Goal: Check status: Check status

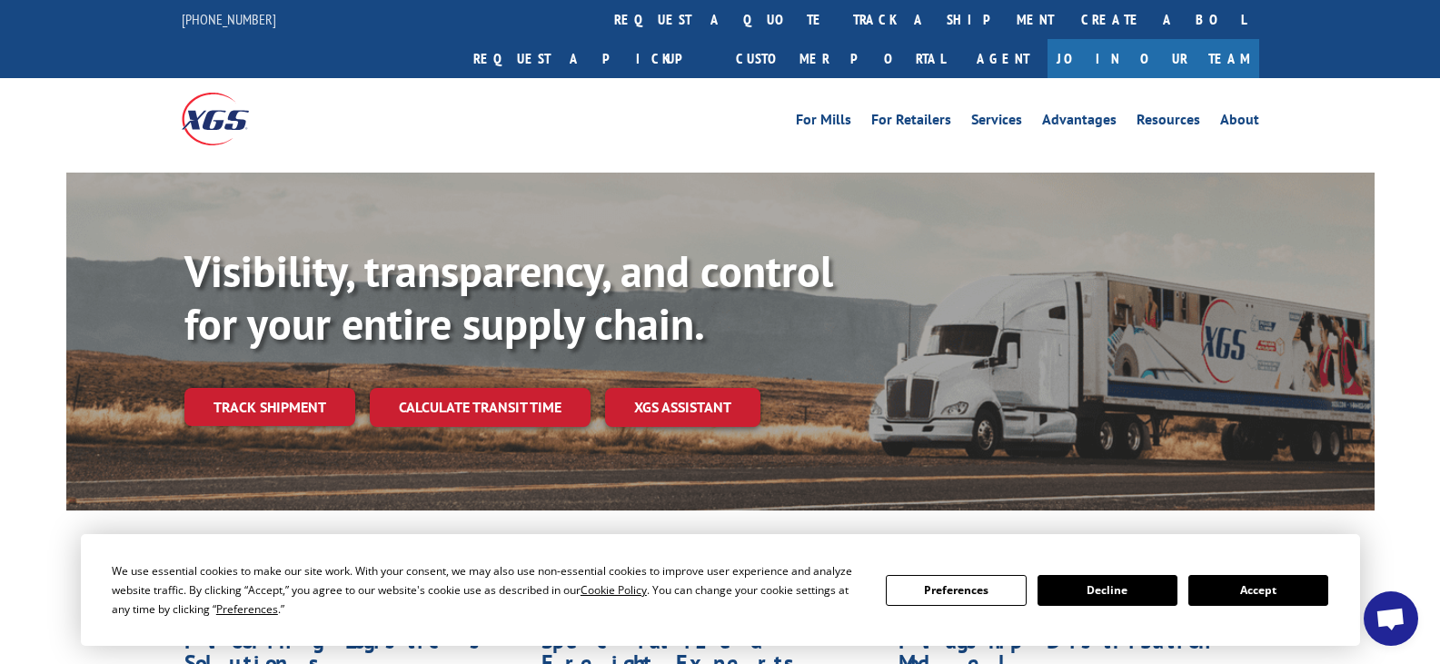
click at [1249, 588] on button "Accept" at bounding box center [1258, 590] width 140 height 31
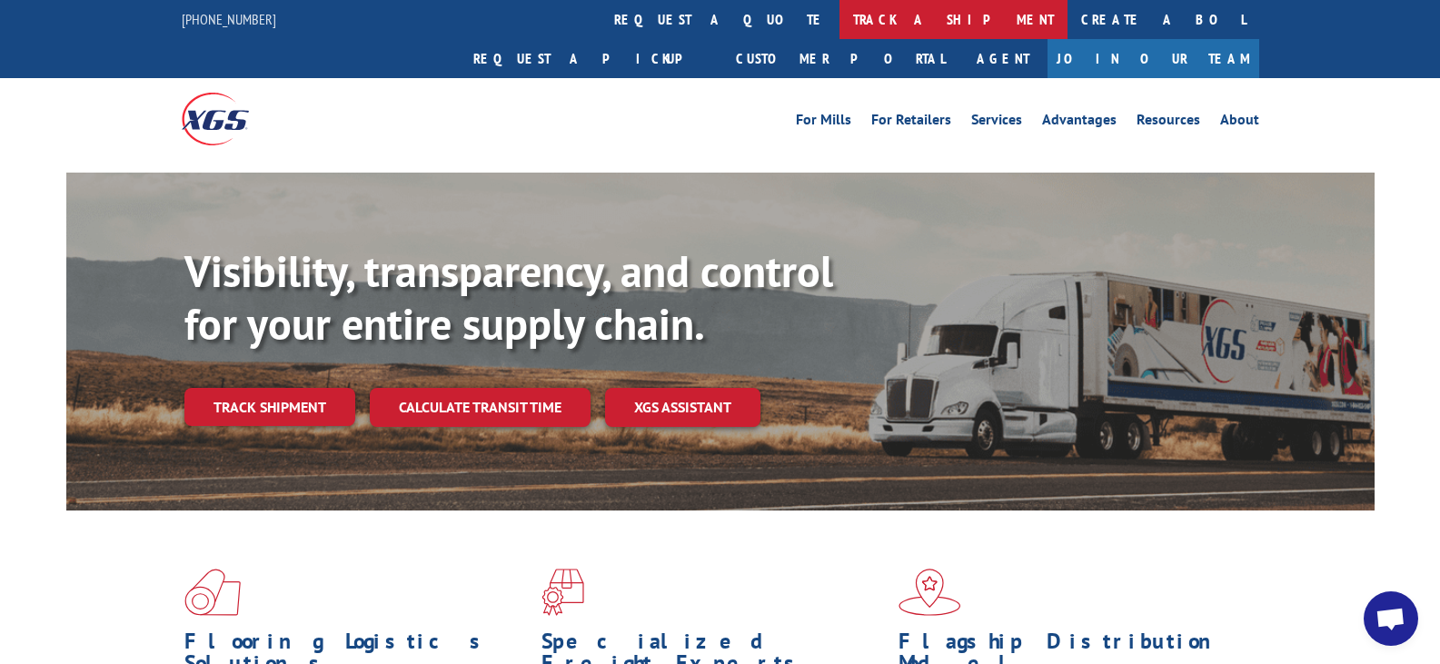
click at [839, 11] on link "track a shipment" at bounding box center [953, 19] width 228 height 39
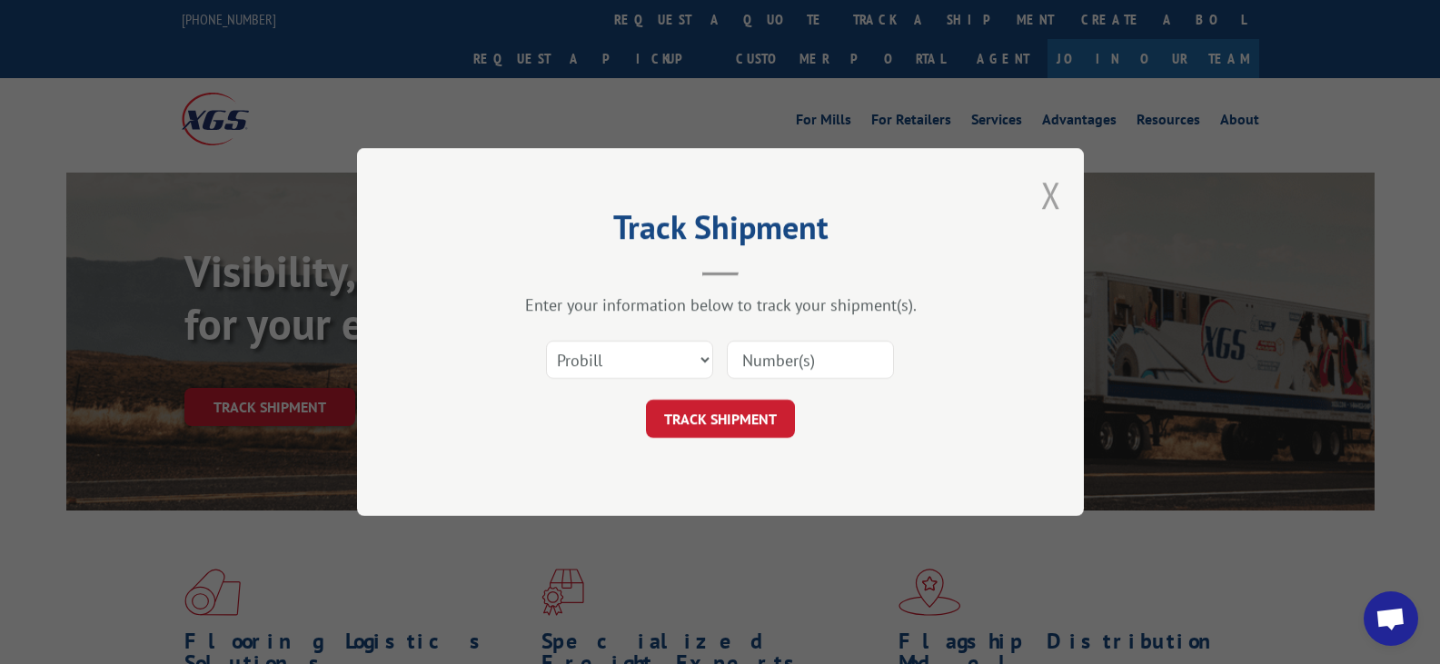
click at [1052, 194] on button "Close modal" at bounding box center [1051, 195] width 20 height 48
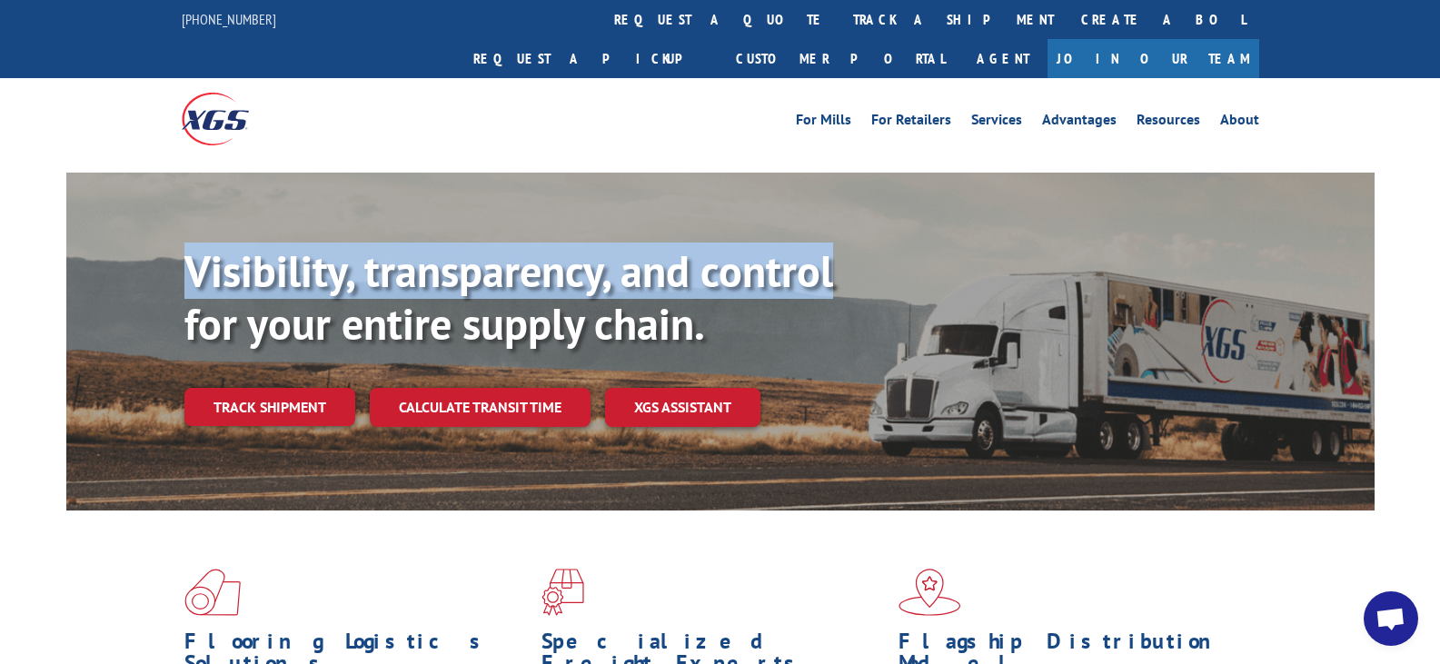
drag, startPoint x: 1437, startPoint y: 93, endPoint x: 1439, endPoint y: 114, distance: 21.9
click at [839, 23] on link "track a shipment" at bounding box center [953, 19] width 228 height 39
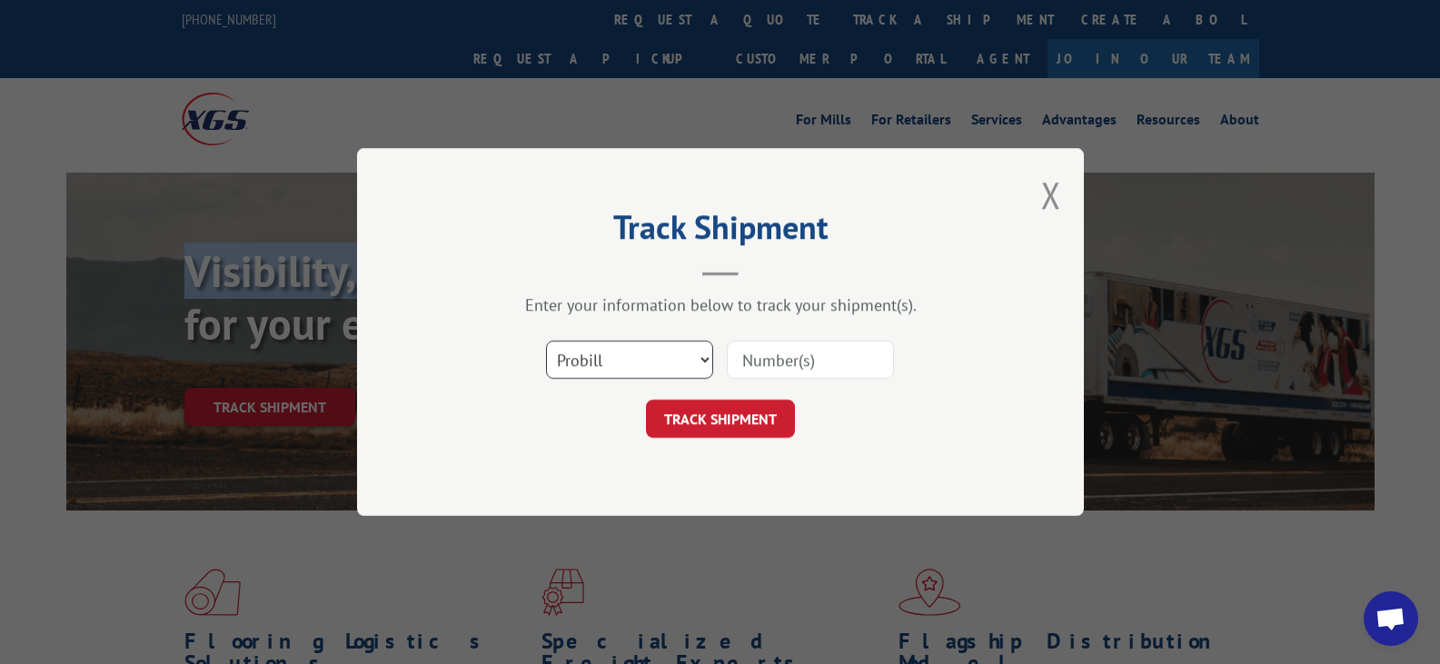
click at [703, 368] on select "Select category... Probill BOL PO" at bounding box center [629, 360] width 167 height 38
click at [546, 341] on select "Select category... Probill BOL PO" at bounding box center [629, 360] width 167 height 38
click at [756, 361] on input at bounding box center [810, 360] width 167 height 38
paste input "36921197"
type input "36921197"
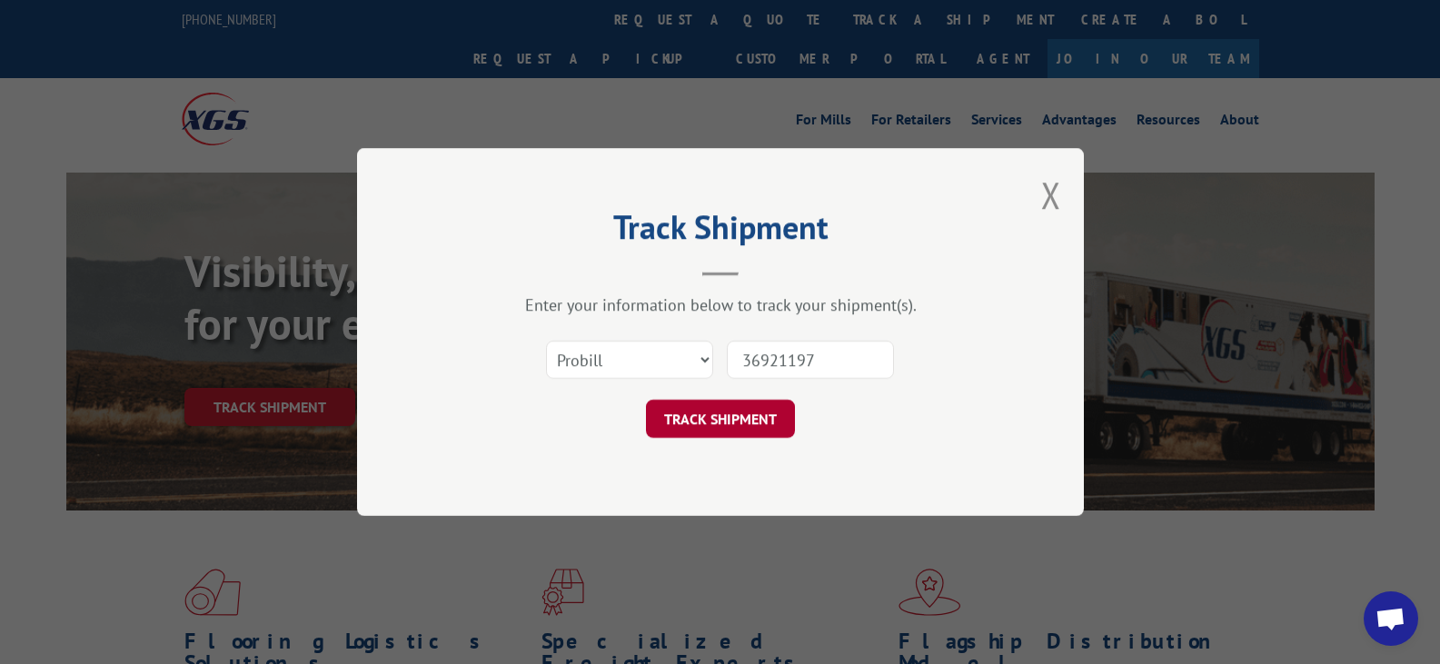
click at [743, 407] on button "TRACK SHIPMENT" at bounding box center [720, 419] width 149 height 38
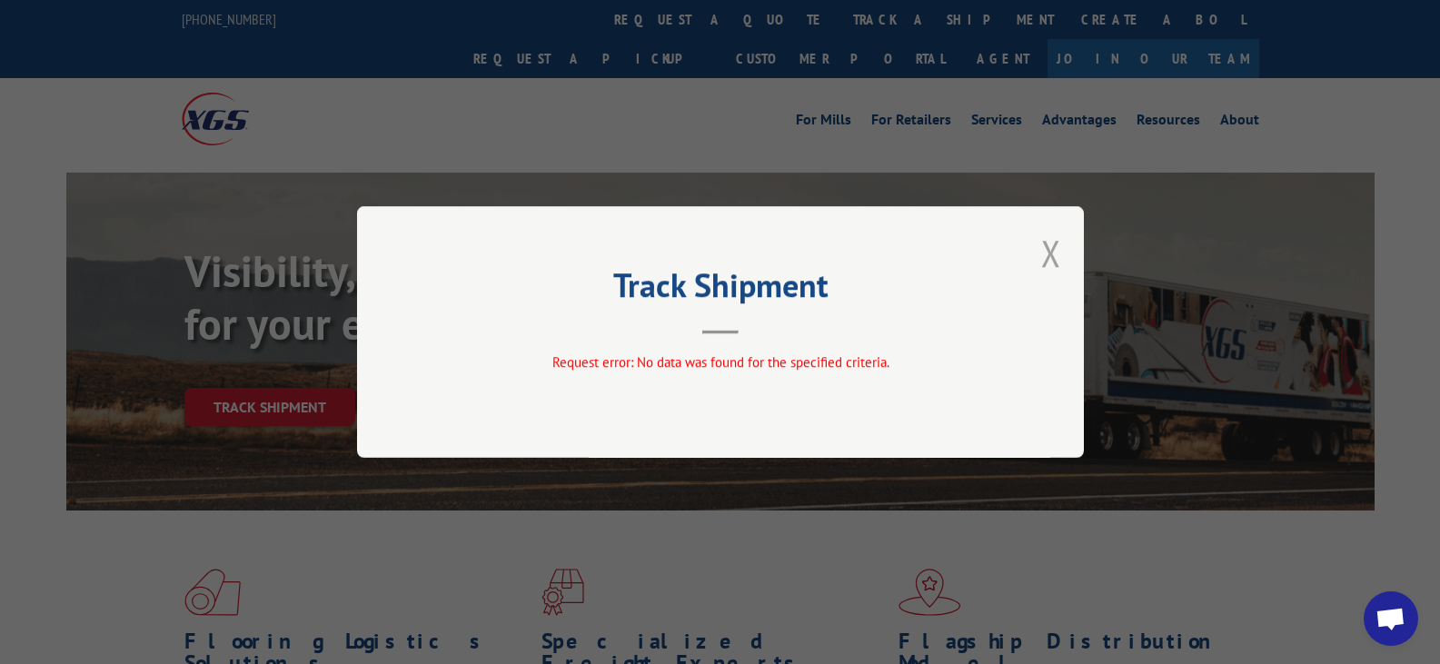
click at [1057, 256] on button "Close modal" at bounding box center [1051, 253] width 20 height 48
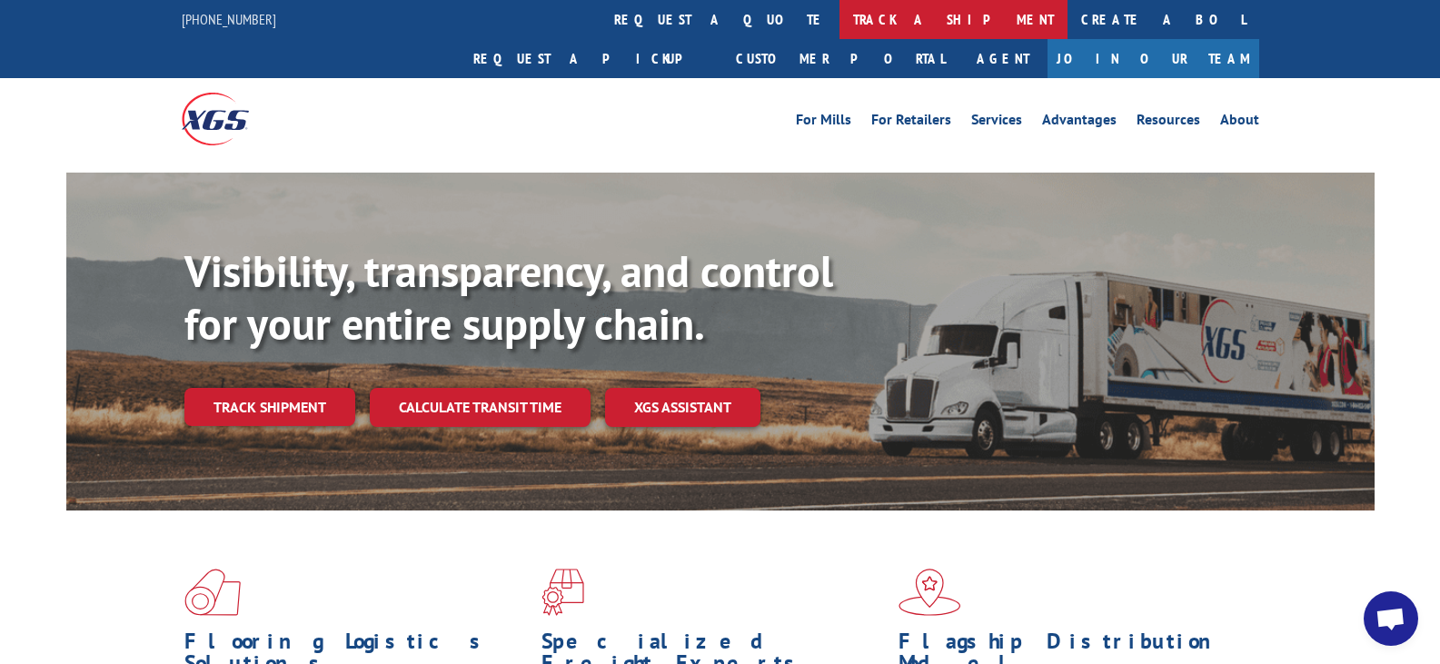
click at [839, 26] on link "track a shipment" at bounding box center [953, 19] width 228 height 39
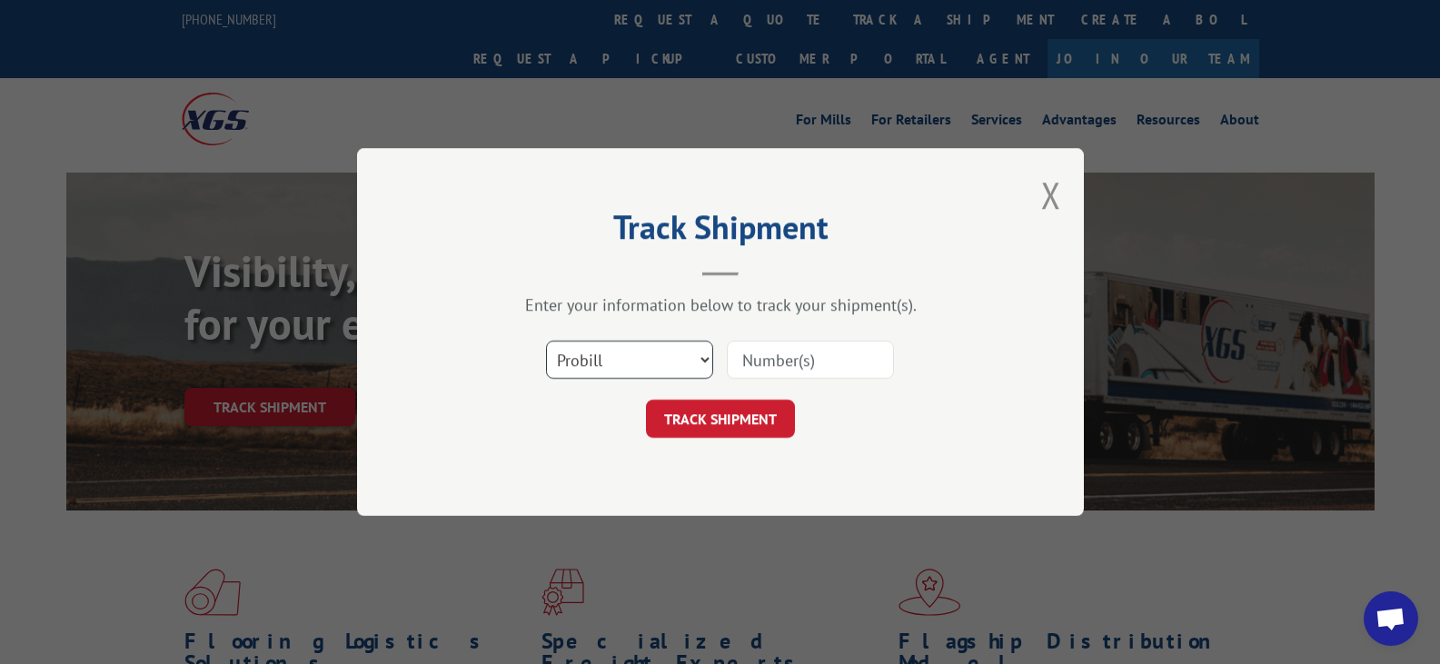
click at [692, 357] on select "Select category... Probill BOL PO" at bounding box center [629, 360] width 167 height 38
select select "bol"
click at [546, 341] on select "Select category... Probill BOL PO" at bounding box center [629, 360] width 167 height 38
click at [791, 361] on input at bounding box center [810, 360] width 167 height 38
paste input "36921197"
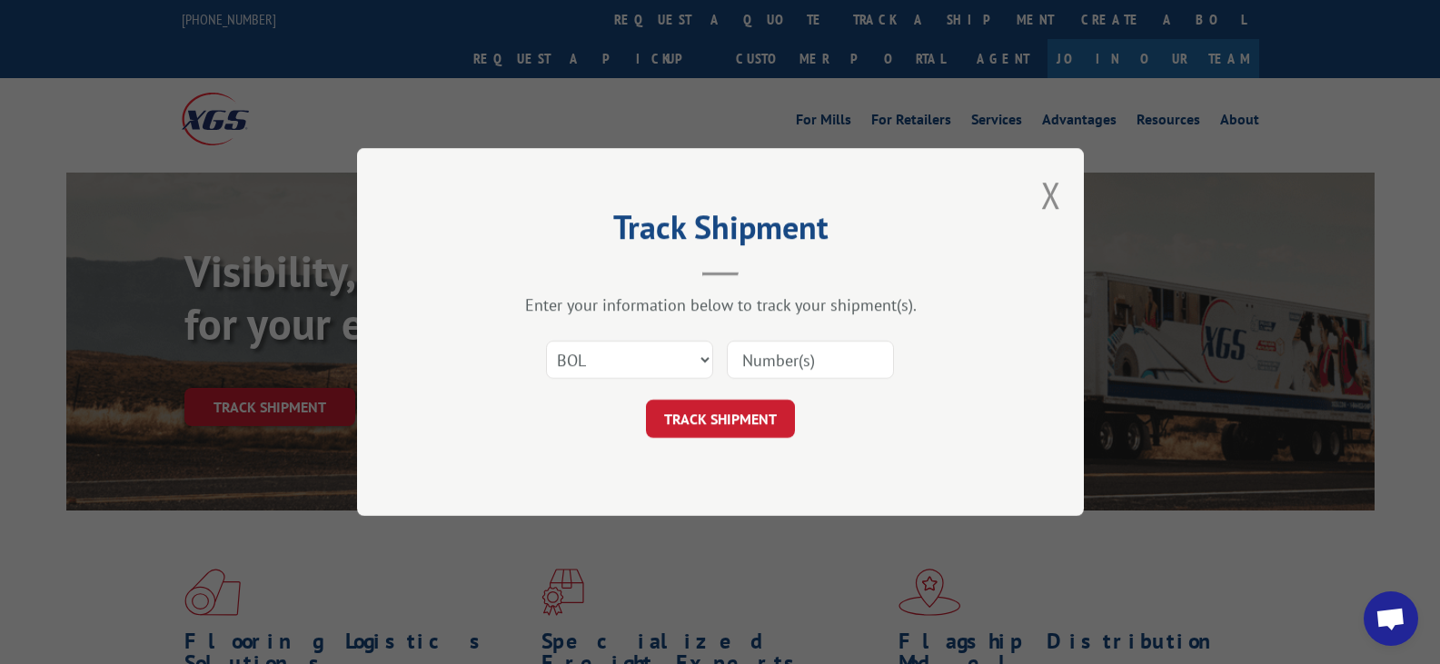
type input "36921197"
click at [749, 411] on button "TRACK SHIPMENT" at bounding box center [720, 419] width 149 height 38
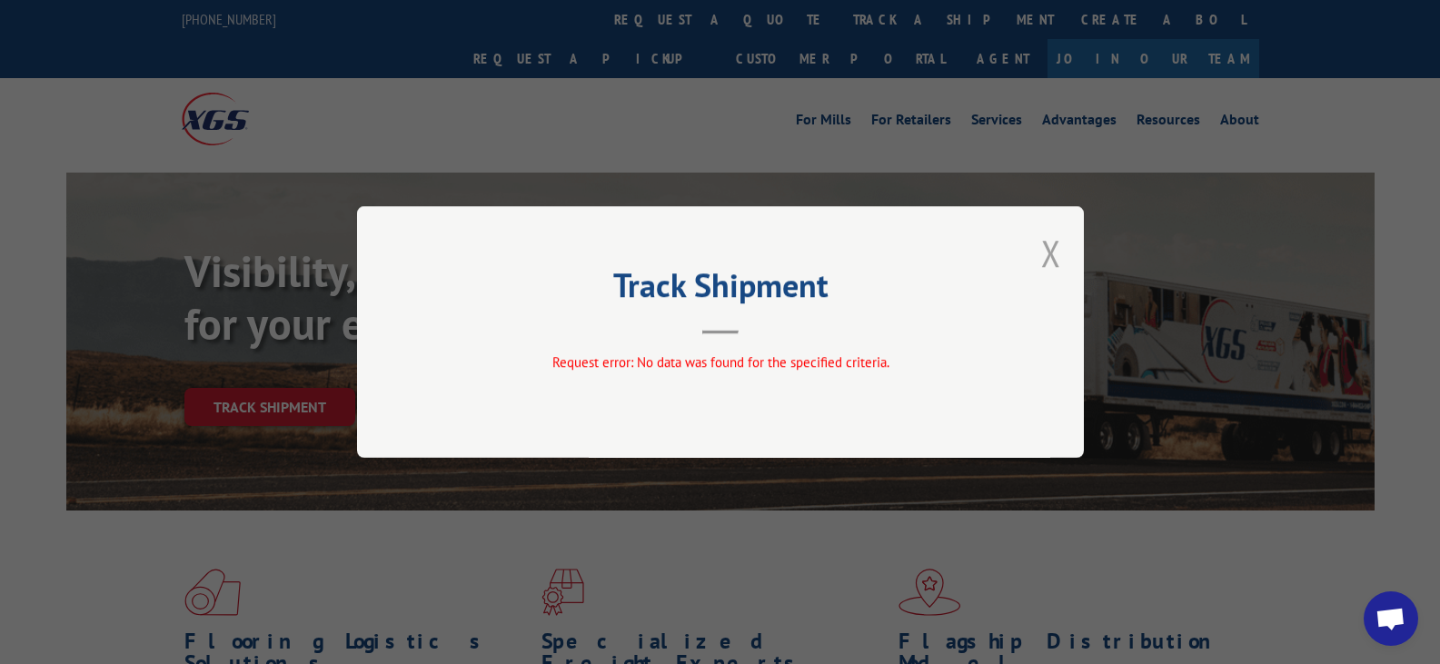
click at [1050, 253] on button "Close modal" at bounding box center [1051, 253] width 20 height 48
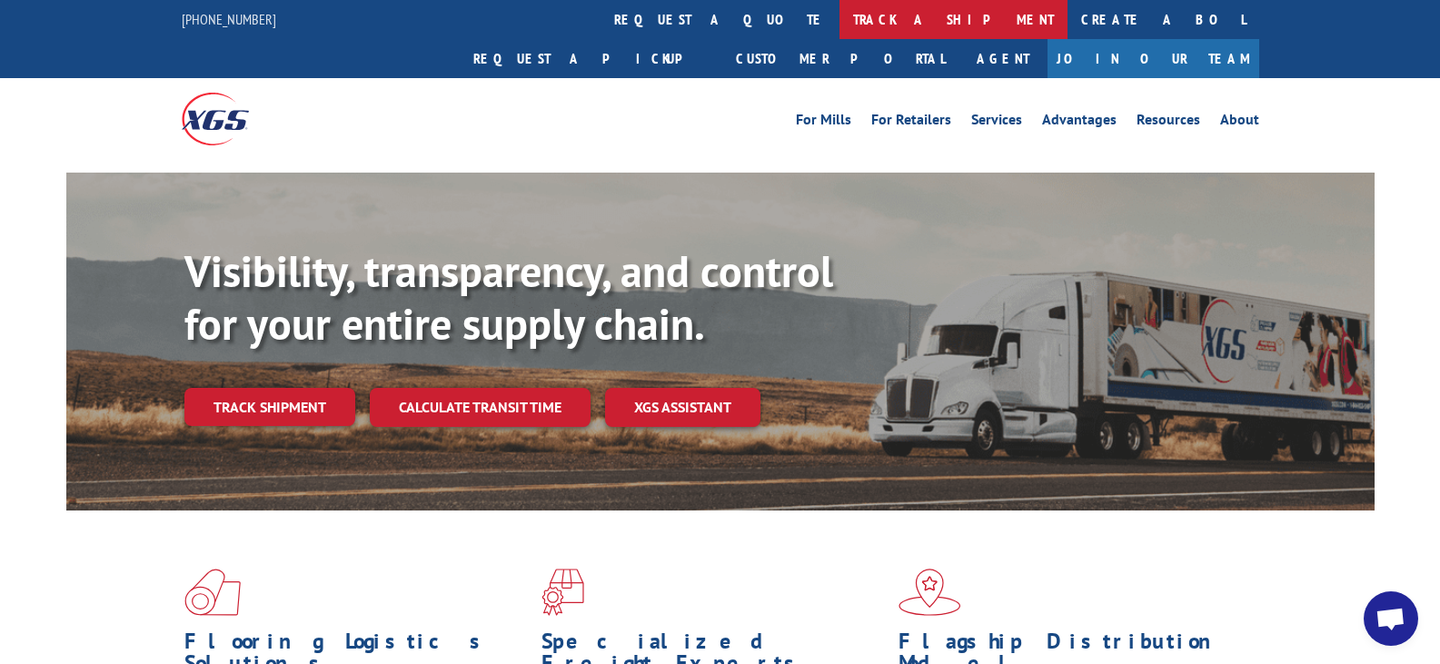
click at [839, 24] on link "track a shipment" at bounding box center [953, 19] width 228 height 39
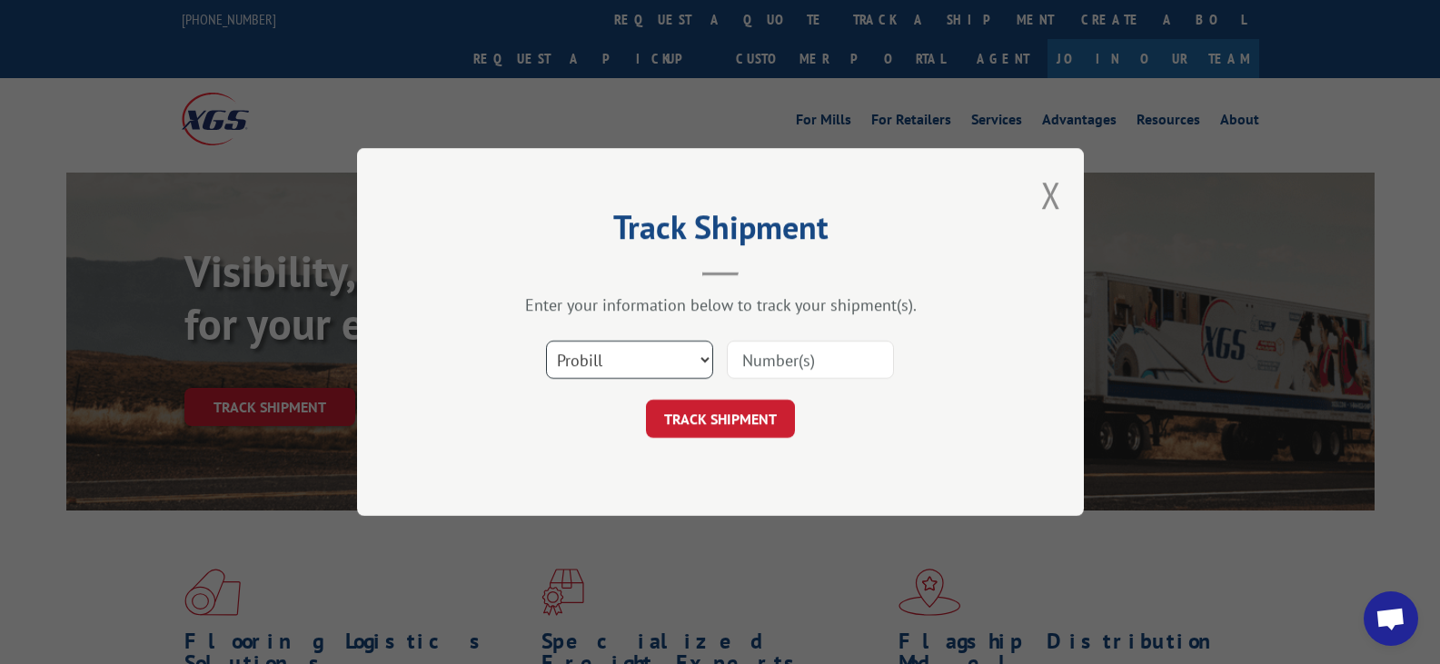
click at [664, 364] on select "Select category... Probill BOL PO" at bounding box center [629, 360] width 167 height 38
select select "po"
click at [546, 341] on select "Select category... Probill BOL PO" at bounding box center [629, 360] width 167 height 38
click at [771, 368] on input at bounding box center [810, 360] width 167 height 38
paste input "36921197"
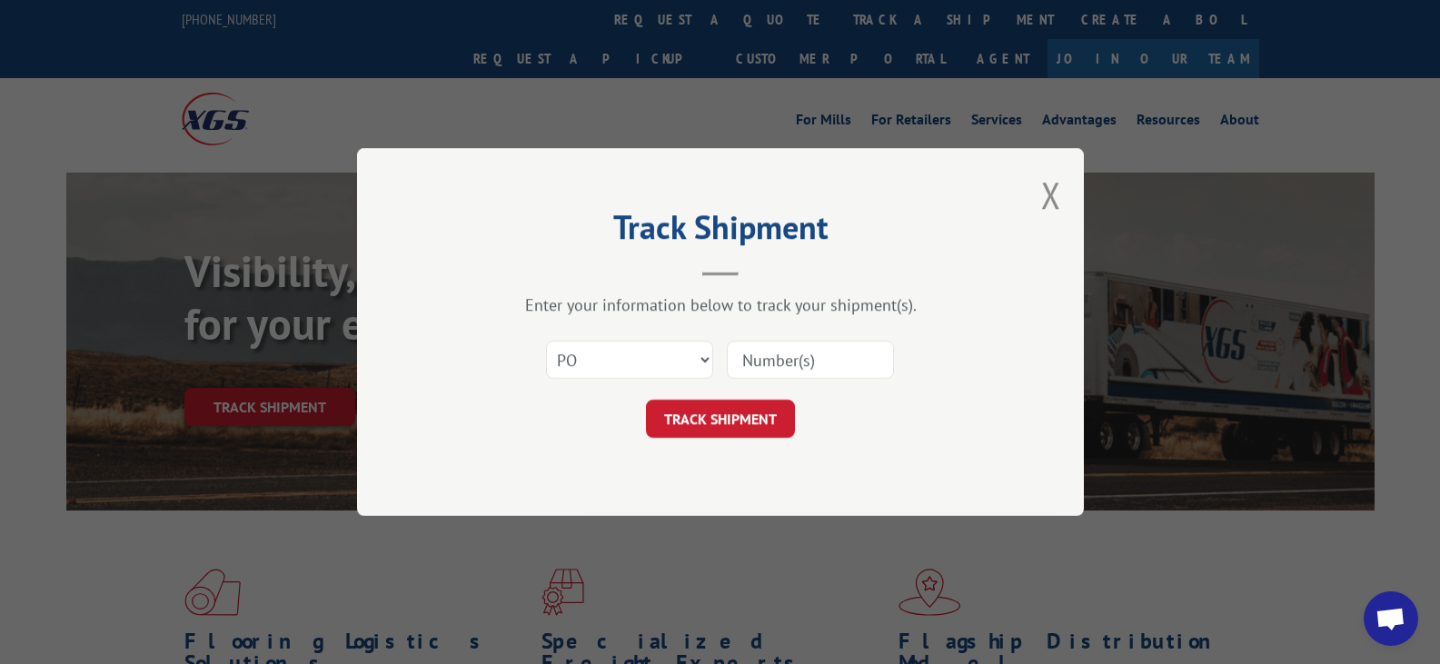
type input "36921197"
click at [741, 414] on button "TRACK SHIPMENT" at bounding box center [720, 419] width 149 height 38
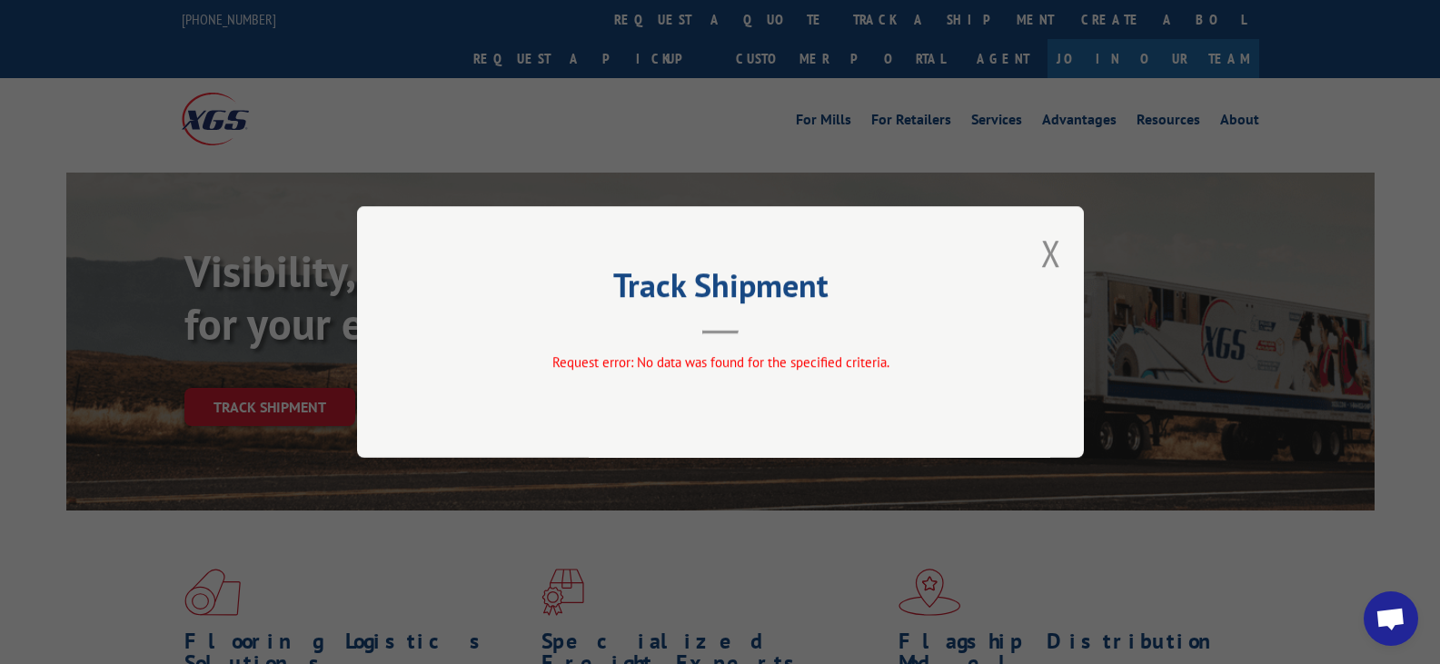
click at [1044, 243] on button "Close modal" at bounding box center [1051, 253] width 20 height 48
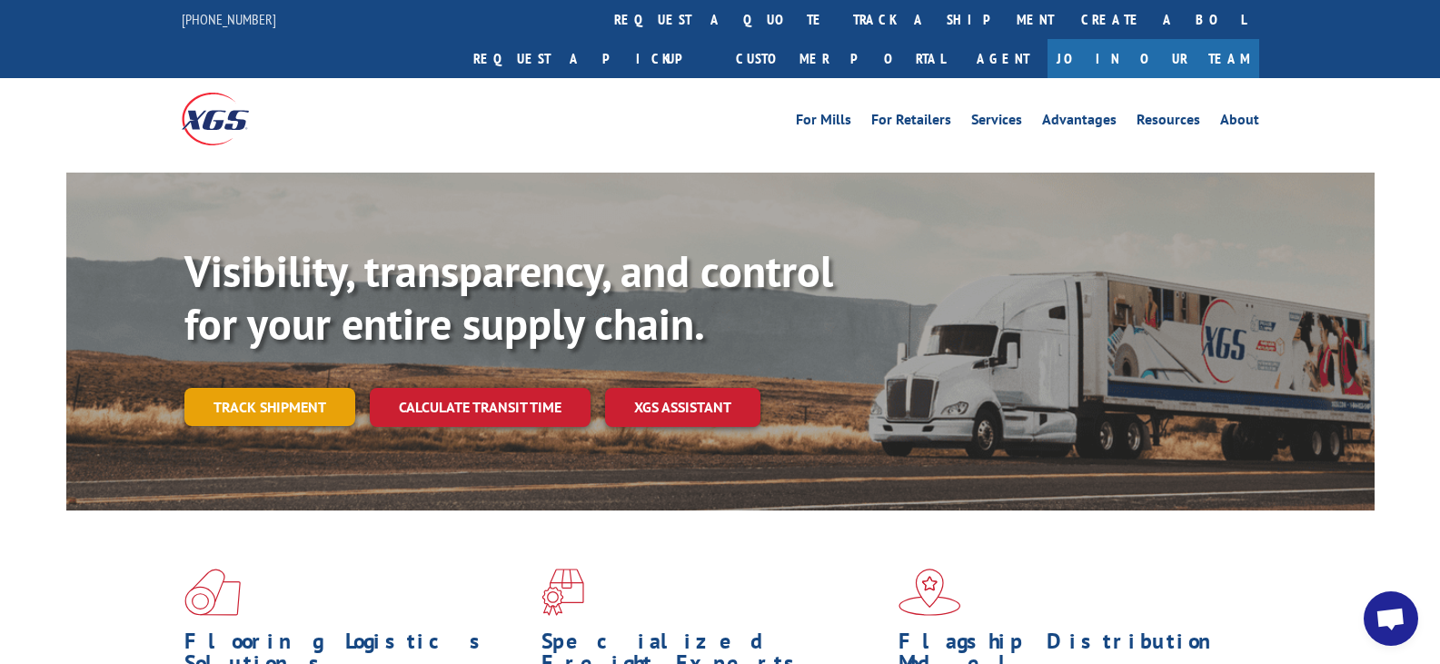
click at [326, 388] on link "Track shipment" at bounding box center [269, 407] width 171 height 38
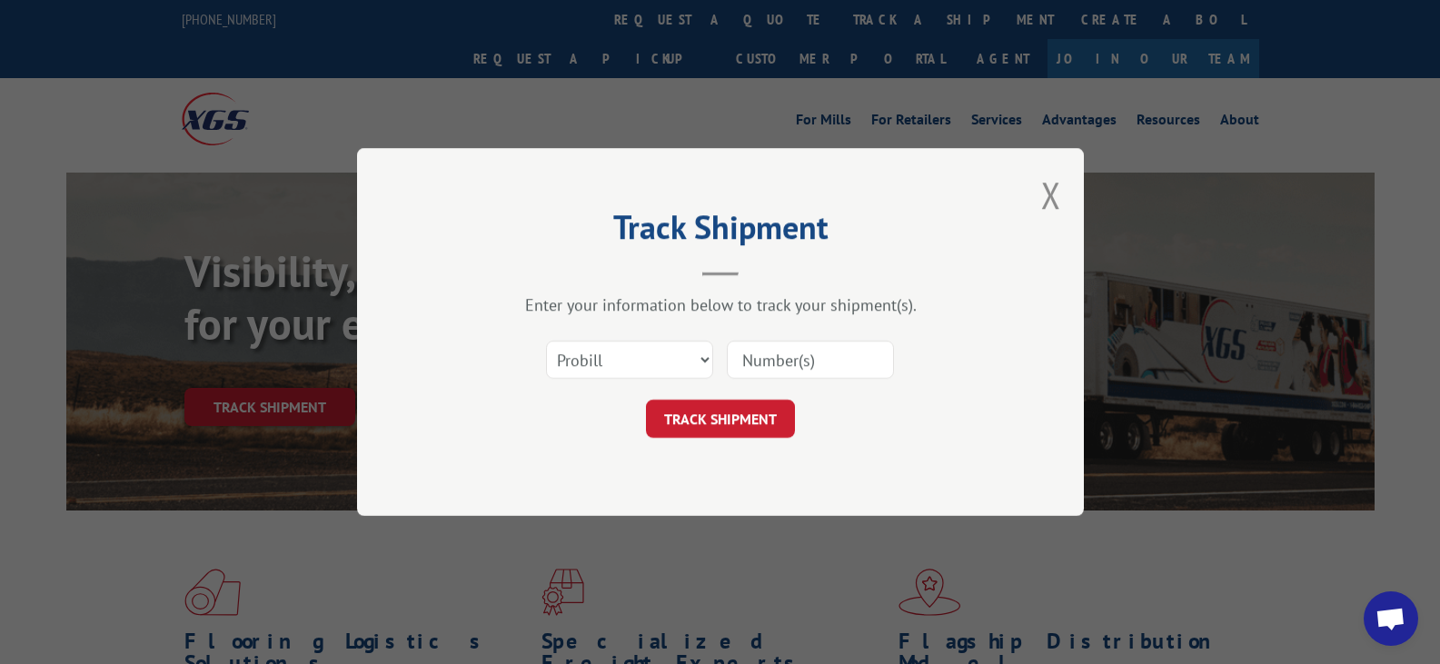
click at [1064, 202] on div "Track Shipment Enter your information below to track your shipment(s). Select c…" at bounding box center [720, 332] width 727 height 368
click at [1048, 202] on button "Close modal" at bounding box center [1051, 195] width 20 height 48
